Goal: Task Accomplishment & Management: Complete application form

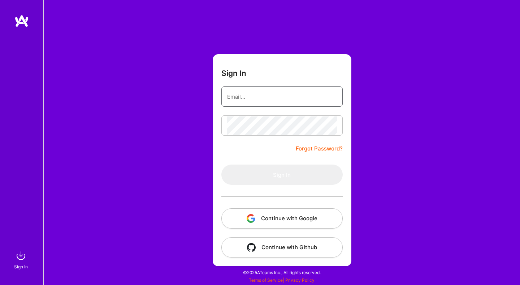
type input "[PERSON_NAME][EMAIL_ADDRESS][DOMAIN_NAME]"
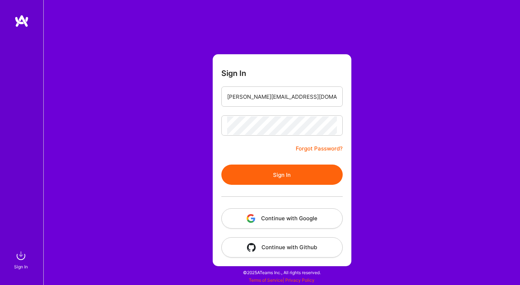
click at [278, 172] on button "Sign In" at bounding box center [281, 174] width 121 height 20
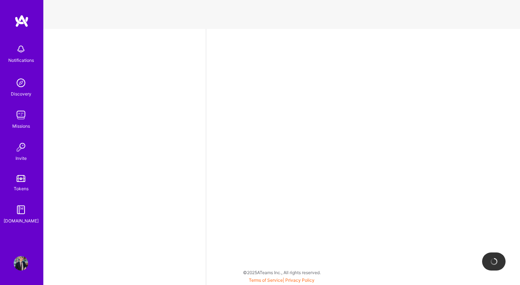
select select "CA"
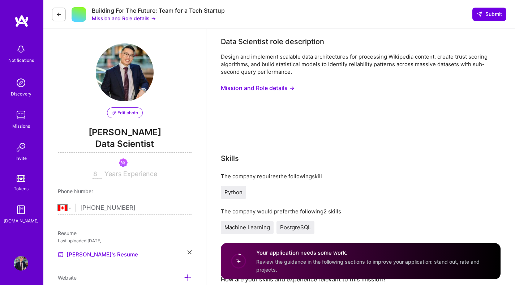
click at [147, 19] on button "Mission and Role details →" at bounding box center [124, 18] width 64 height 8
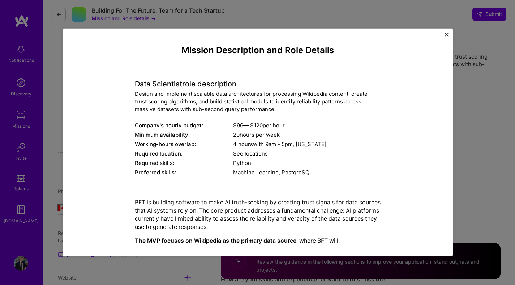
click at [220, 95] on div "Design and implement scalable data architectures for processing Wikipedia conte…" at bounding box center [258, 101] width 246 height 23
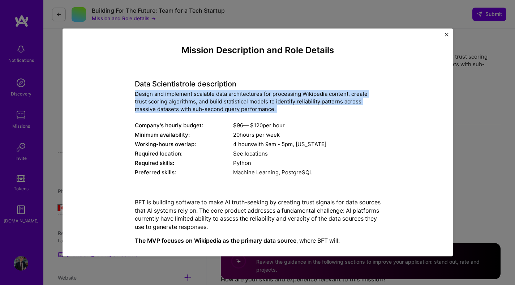
click at [220, 95] on div "Design and implement scalable data architectures for processing Wikipedia conte…" at bounding box center [258, 101] width 246 height 23
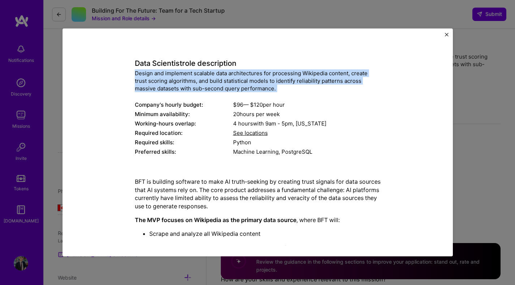
scroll to position [26, 0]
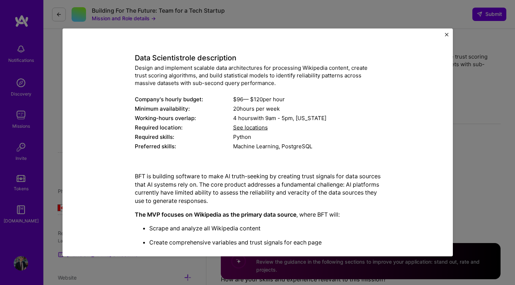
click at [485, 130] on div "Mission Description and Role Details Data Scientist role description Design and…" at bounding box center [257, 142] width 515 height 285
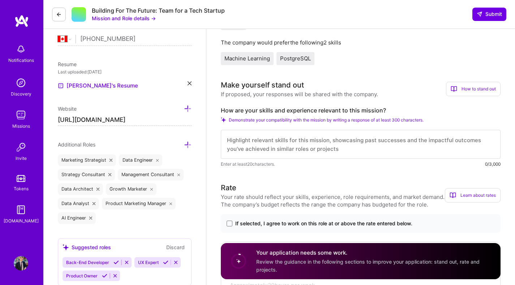
scroll to position [0, 0]
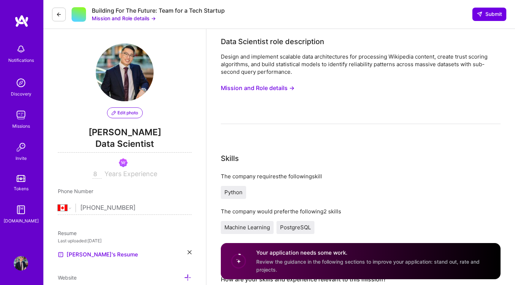
click at [126, 18] on button "Mission and Role details →" at bounding box center [124, 18] width 64 height 8
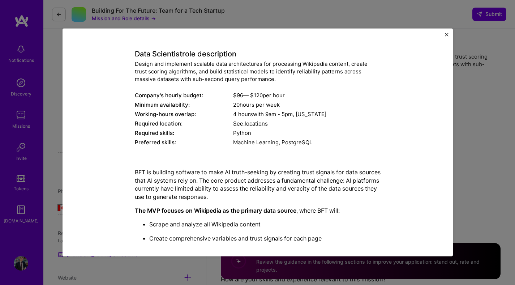
scroll to position [30, 0]
click at [201, 78] on div "Design and implement scalable data architectures for processing Wikipedia conte…" at bounding box center [258, 71] width 246 height 23
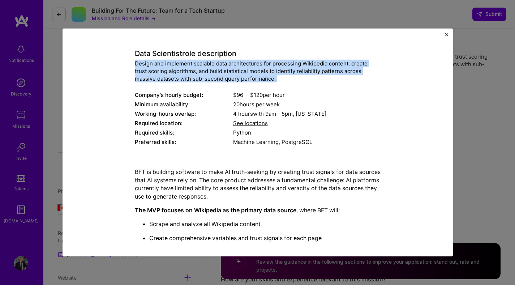
click at [201, 78] on div "Design and implement scalable data architectures for processing Wikipedia conte…" at bounding box center [258, 71] width 246 height 23
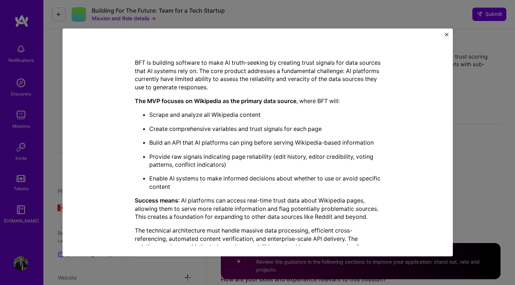
scroll to position [194, 0]
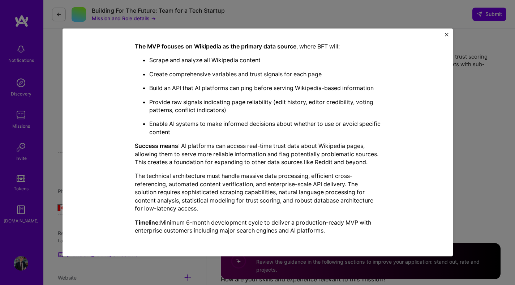
click at [480, 109] on div "Mission Description and Role Details Data Scientist role description Design and…" at bounding box center [257, 142] width 515 height 285
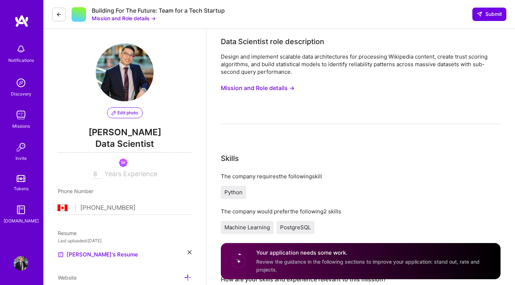
click at [17, 115] on img at bounding box center [21, 115] width 14 height 14
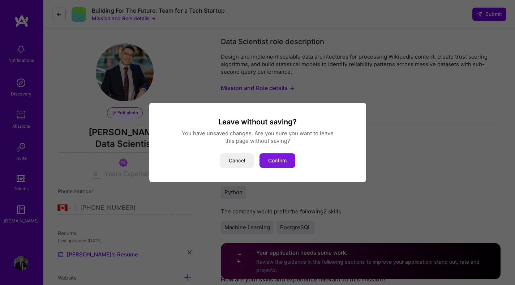
click at [279, 160] on button "Confirm" at bounding box center [277, 160] width 36 height 14
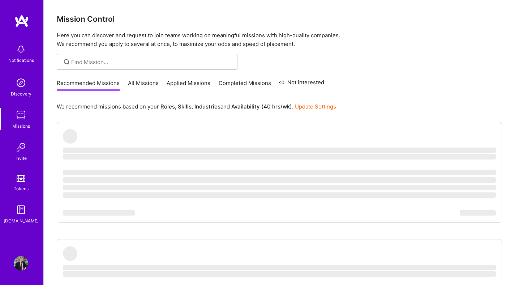
click at [193, 83] on link "Applied Missions" at bounding box center [189, 85] width 44 height 12
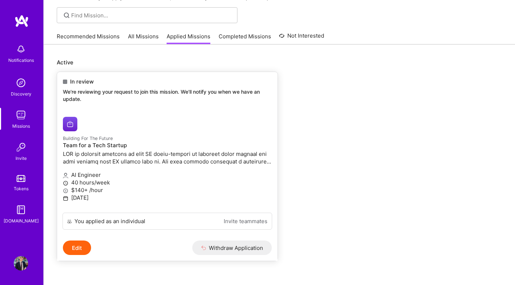
scroll to position [48, 0]
